Goal: Navigation & Orientation: Find specific page/section

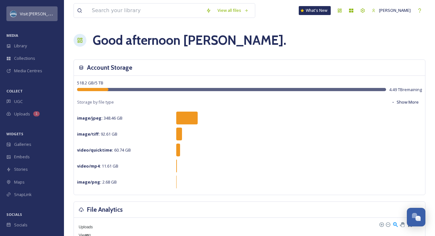
click at [32, 16] on span "Visit [PERSON_NAME]" at bounding box center [40, 14] width 41 height 6
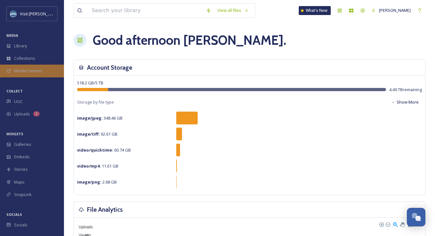
click at [33, 70] on span "Media Centres" at bounding box center [28, 71] width 28 height 6
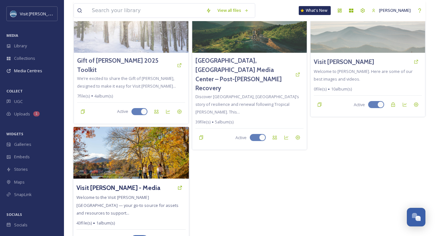
scroll to position [59, 0]
click at [130, 183] on h3 "Visit [PERSON_NAME] - Media" at bounding box center [118, 187] width 84 height 9
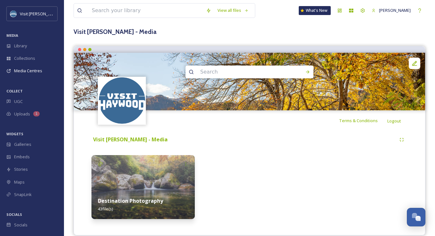
scroll to position [41, 0]
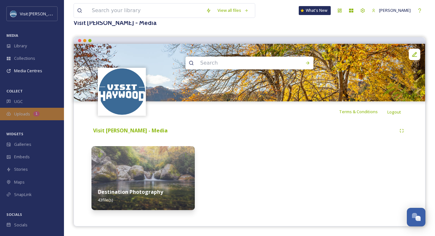
click at [38, 114] on div "1" at bounding box center [36, 113] width 6 height 5
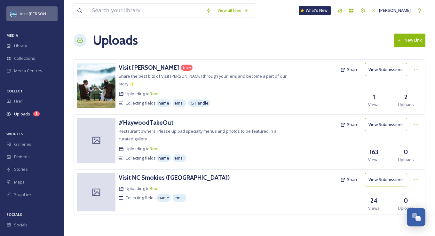
click at [33, 15] on span "Visit [PERSON_NAME]" at bounding box center [40, 14] width 41 height 6
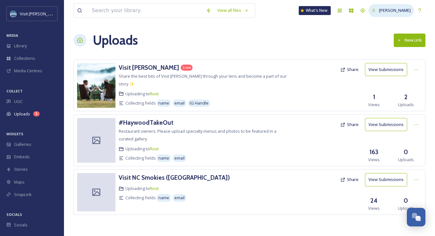
click at [359, 8] on span "[PERSON_NAME]" at bounding box center [395, 10] width 32 height 6
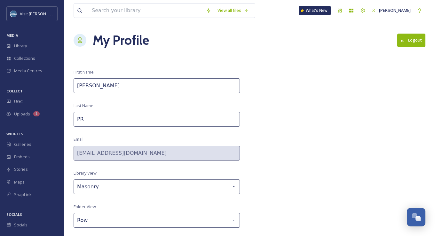
click at [359, 45] on button "Logout" at bounding box center [411, 40] width 28 height 13
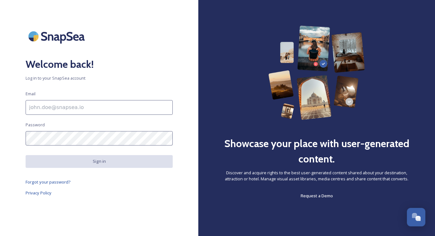
click at [116, 102] on input at bounding box center [99, 107] width 147 height 15
type input "[EMAIL_ADDRESS][DOMAIN_NAME]"
click at [16, 156] on div "Welcome back! Log in to your SnapSea account Email [EMAIL_ADDRESS][DOMAIN_NAME]…" at bounding box center [99, 118] width 198 height 185
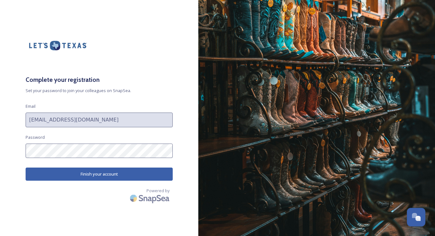
click at [36, 170] on button "Finish your account" at bounding box center [99, 174] width 147 height 13
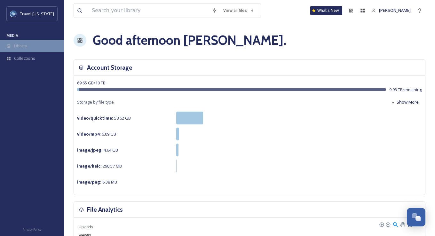
click at [26, 50] on div "Library" at bounding box center [32, 46] width 64 height 12
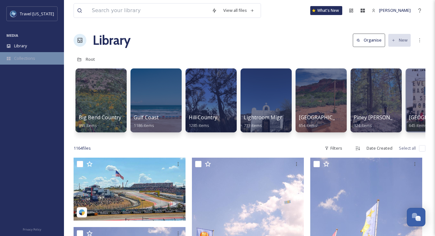
click at [28, 58] on span "Collections" at bounding box center [24, 58] width 21 height 6
